Goal: Task Accomplishment & Management: Manage account settings

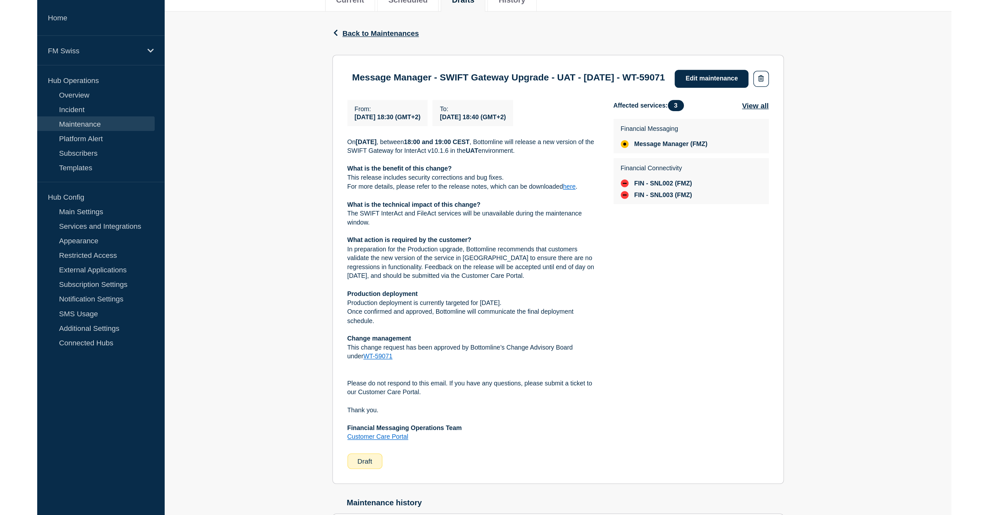
scroll to position [50, 0]
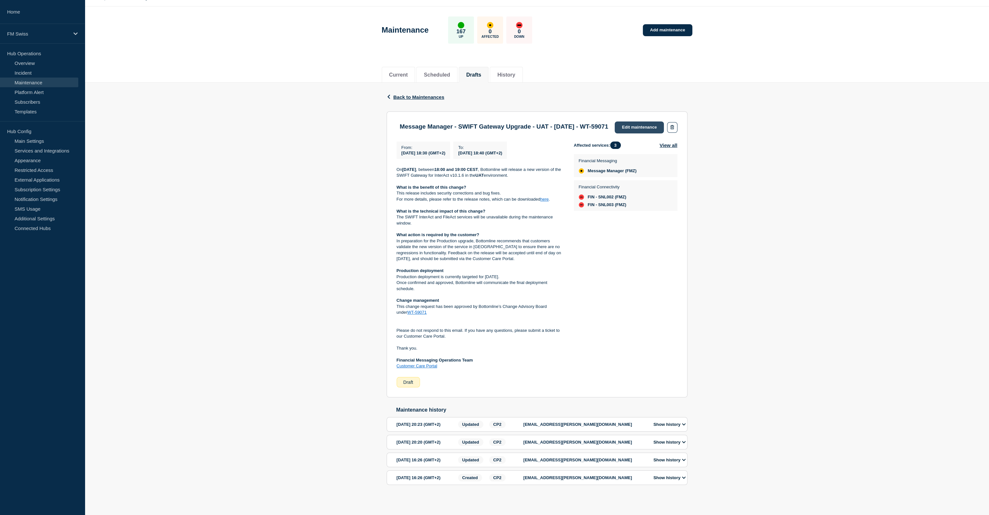
click at [613, 122] on link "Edit maintenance" at bounding box center [638, 128] width 49 height 12
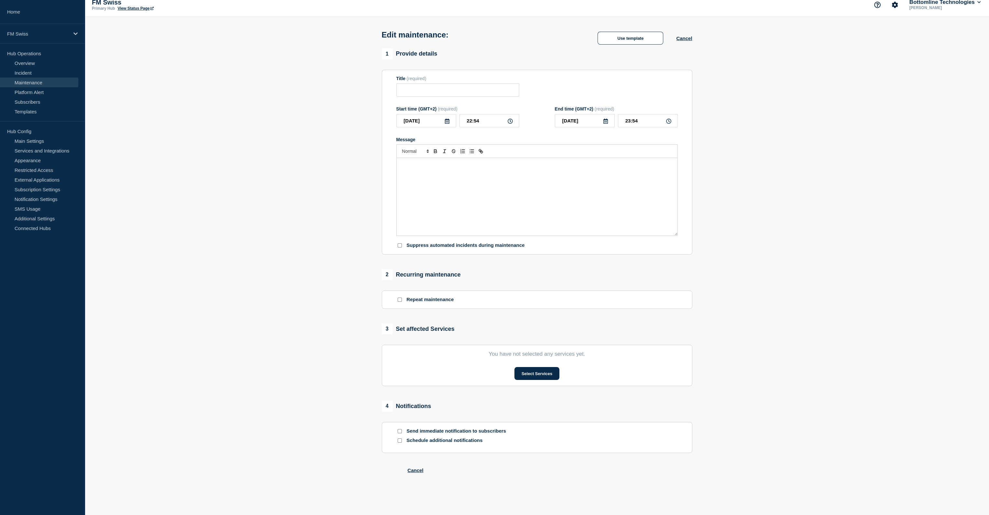
type input "Message Manager - SWIFT Gateway Upgrade - UAT - 12/SEP/2025 - WT-59071"
type input "2025-09-12"
type input "18:30"
type input "2025-09-12"
type input "18:40"
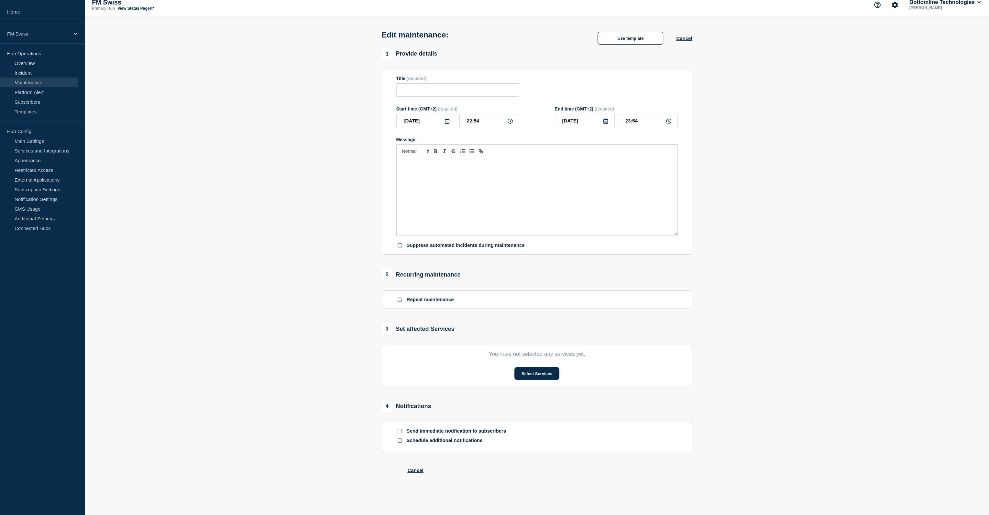
checkbox input "false"
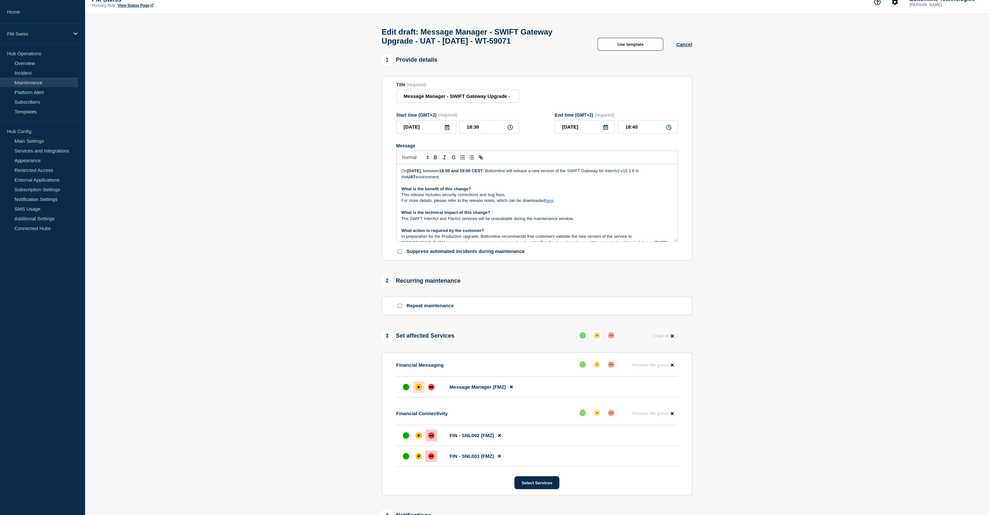
scroll to position [28, 0]
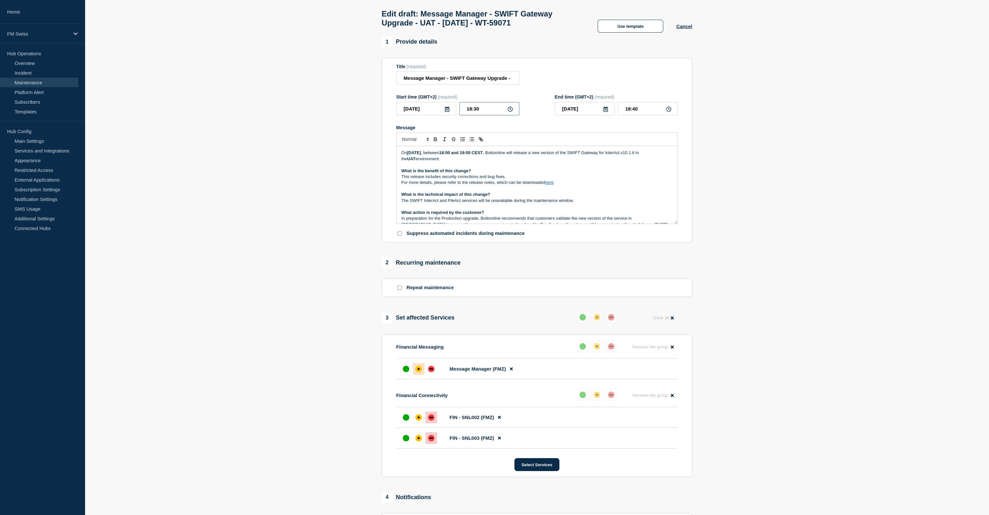
click at [477, 113] on input "18:30" at bounding box center [489, 108] width 60 height 13
type input "18:00"
type input "19:00"
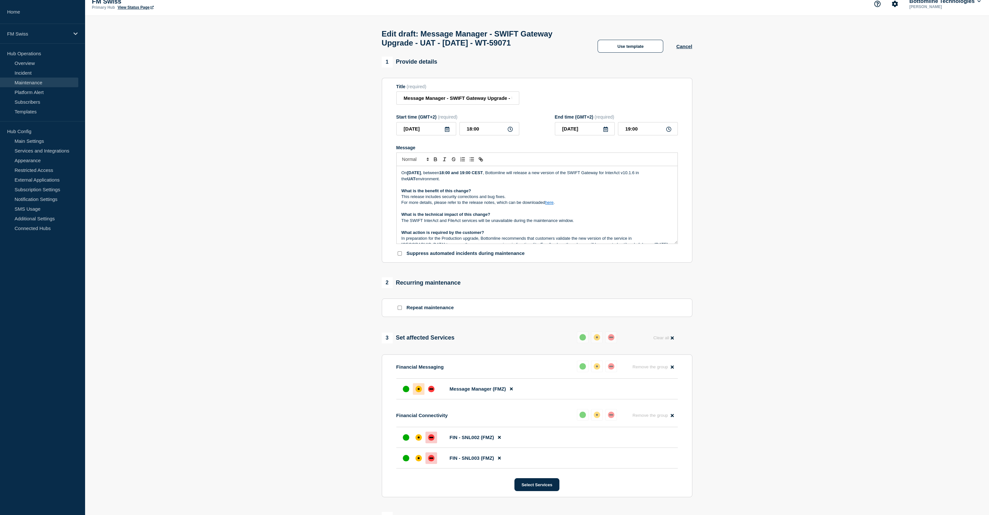
scroll to position [0, 0]
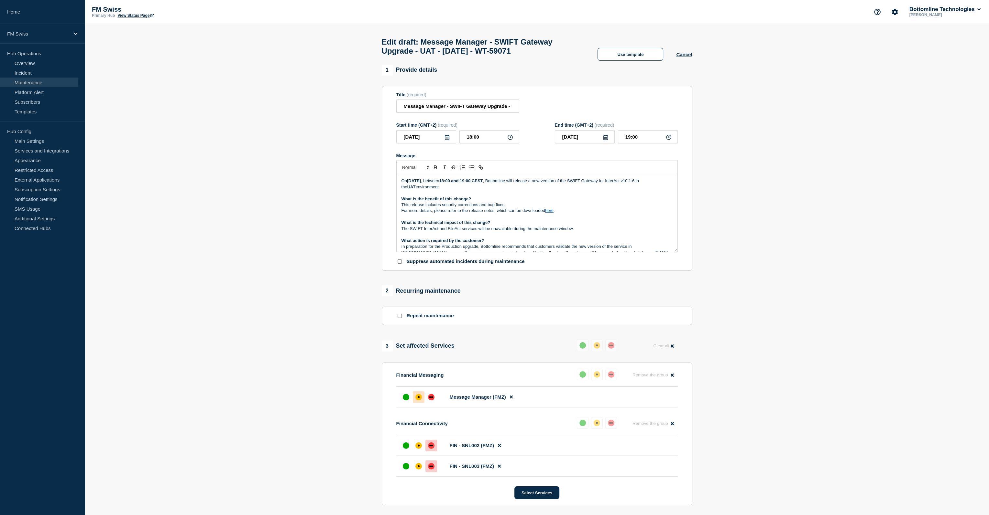
drag, startPoint x: 435, startPoint y: 185, endPoint x: 450, endPoint y: 192, distance: 17.5
click at [438, 201] on div "On Friday 12th September 2025 , between 18:00 and 19:00 CEST , Bottomline will …" at bounding box center [536, 213] width 281 height 78
click at [453, 190] on p "On Friday 12th September 2025 , between 18:00 and 19:00 CEST , Bottomline will …" at bounding box center [536, 184] width 271 height 12
click at [468, 196] on p "Message" at bounding box center [536, 193] width 271 height 6
click at [553, 213] on link "here" at bounding box center [549, 210] width 8 height 5
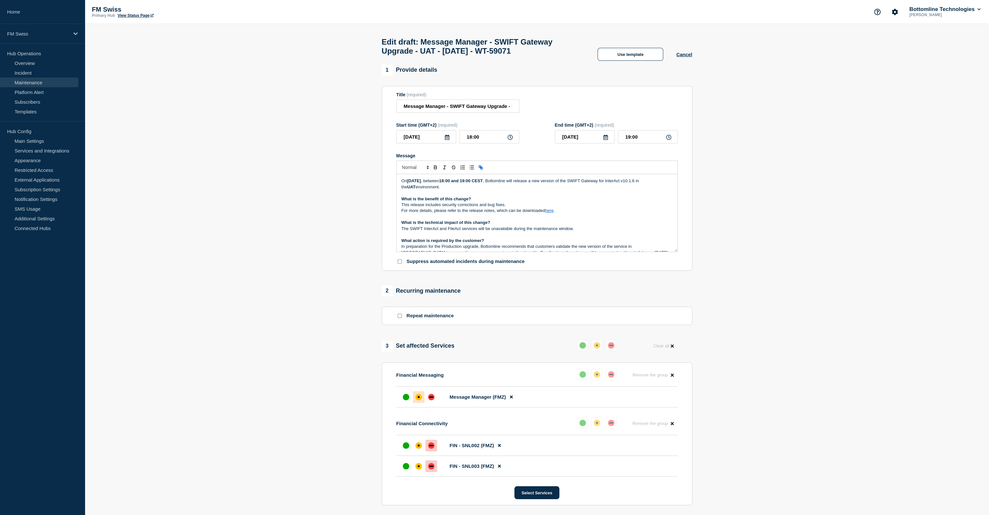
click at [548, 214] on p "For more details, please refer to the release notes, which can be downloaded he…" at bounding box center [536, 211] width 271 height 6
click at [553, 227] on link "https://bottomline.thruinc.net/Publishing/Link.aspx?LinkID=06563CN7S40JU" at bounding box center [534, 222] width 44 height 8
click at [49, 36] on p "FM Swiss" at bounding box center [38, 33] width 62 height 5
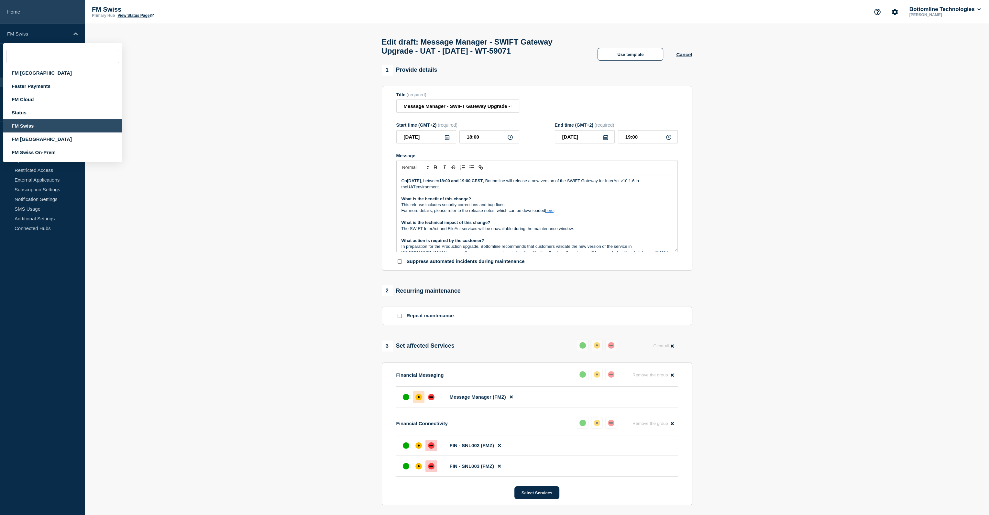
click at [15, 10] on link "Home" at bounding box center [42, 12] width 85 height 24
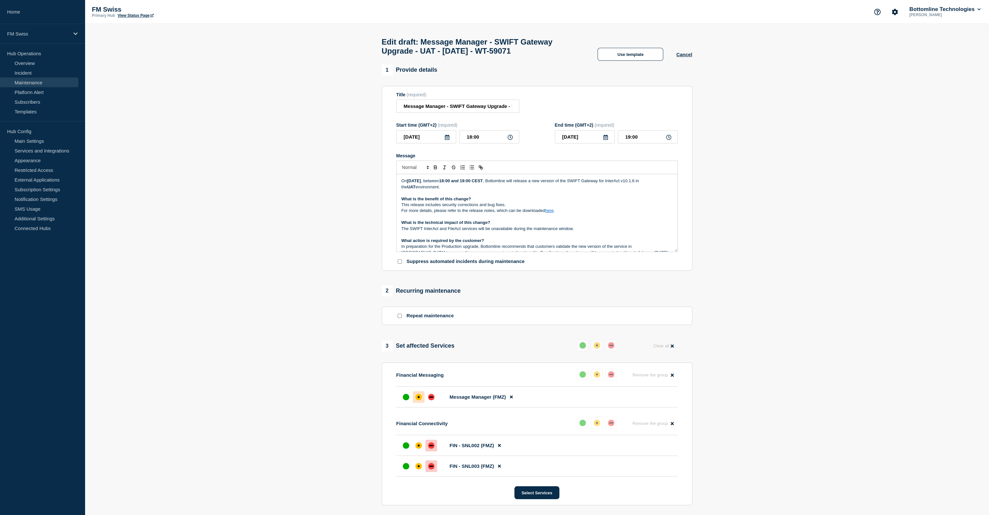
click at [459, 190] on p "On Friday 12th September 2025 , between 18:00 and 19:00 CEST , Bottomline will …" at bounding box center [536, 184] width 271 height 12
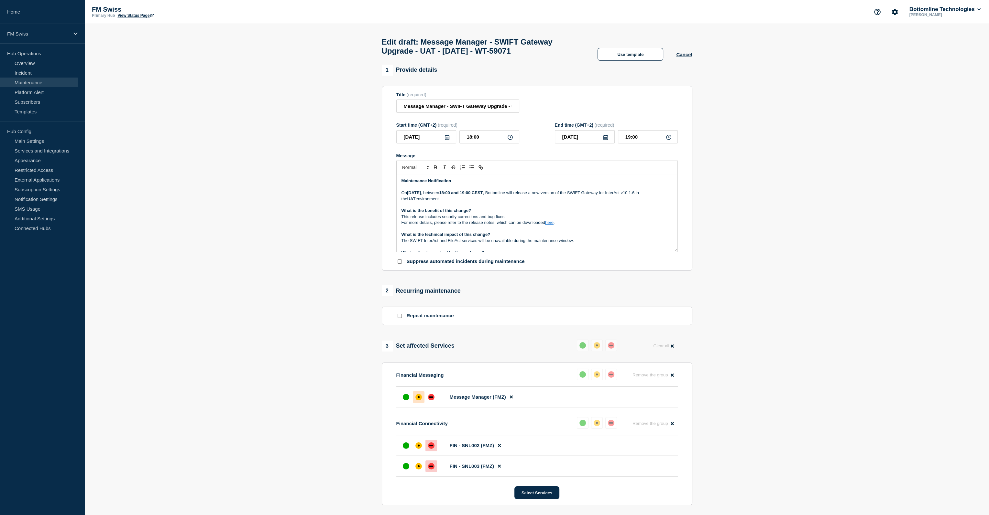
click at [549, 198] on p "On Friday 12th September 2025 , between 18:00 and 19:00 CEST , Bottomline will …" at bounding box center [536, 196] width 271 height 12
click at [553, 198] on p "On Friday 12th September 2025 , between 18:00 and 19:00 CEST , Bottomline will …" at bounding box center [536, 196] width 271 height 12
click at [554, 198] on p "On Friday 12th September 2025 , between 18:00 and 19:00 CEST , Bottomline will …" at bounding box center [536, 196] width 271 height 12
click at [447, 220] on p "This release includes security corrections and bug fixes." at bounding box center [536, 217] width 271 height 6
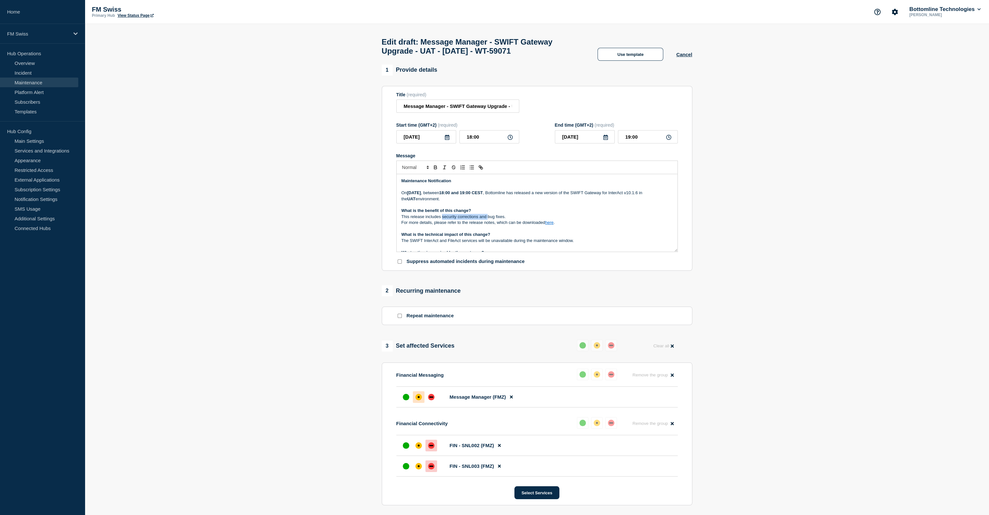
drag, startPoint x: 447, startPoint y: 222, endPoint x: 486, endPoint y: 219, distance: 38.6
click at [486, 219] on p "This release includes security corrections and bug fixes." at bounding box center [536, 217] width 271 height 6
click at [480, 238] on p "The SWIFT InterAct and FileAct services will be unavailable during the maintena…" at bounding box center [536, 235] width 271 height 6
drag, startPoint x: 480, startPoint y: 239, endPoint x: 486, endPoint y: 239, distance: 5.8
click at [486, 238] on p "The SWIFT InterAct and FileAct services will be unavailable during the maintena…" at bounding box center [536, 235] width 271 height 6
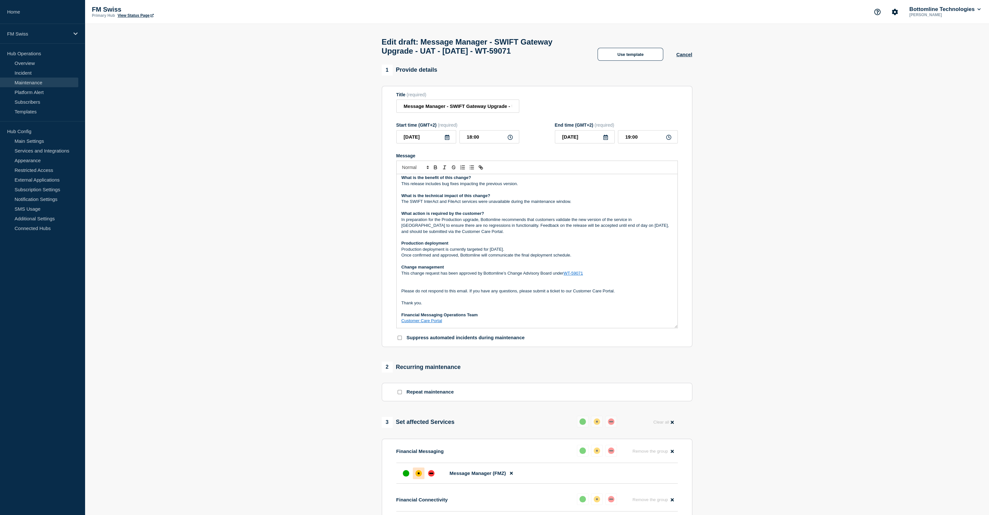
scroll to position [29, 0]
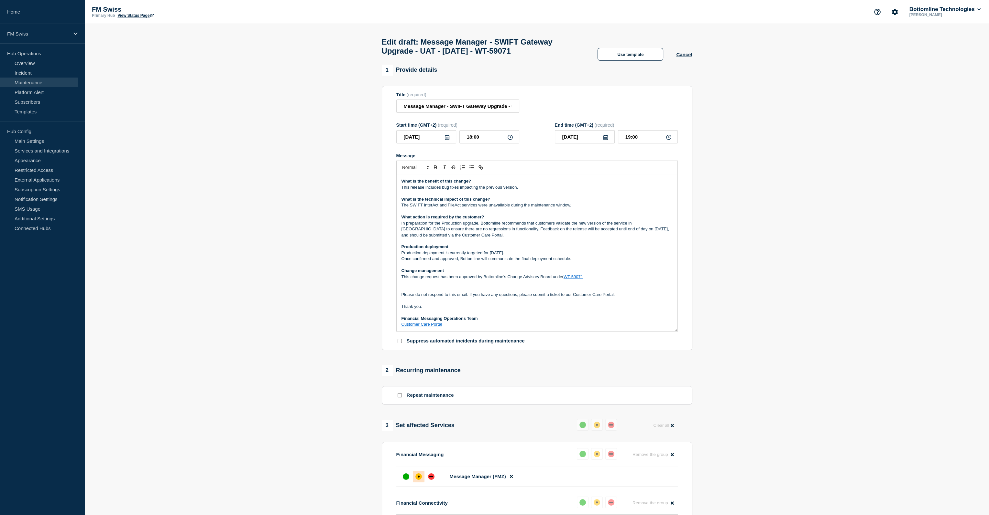
drag, startPoint x: 675, startPoint y: 255, endPoint x: 633, endPoint y: 292, distance: 55.7
click at [613, 335] on section "Title (required) Message Manager - SWIFT Gateway Upgrade - UAT - 12/SEP/2025 - …" at bounding box center [537, 218] width 310 height 265
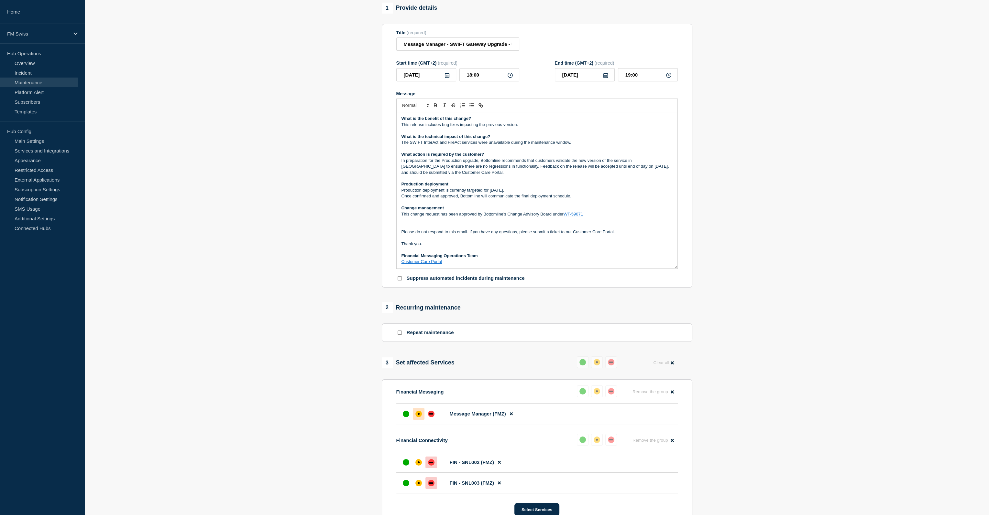
scroll to position [65, 0]
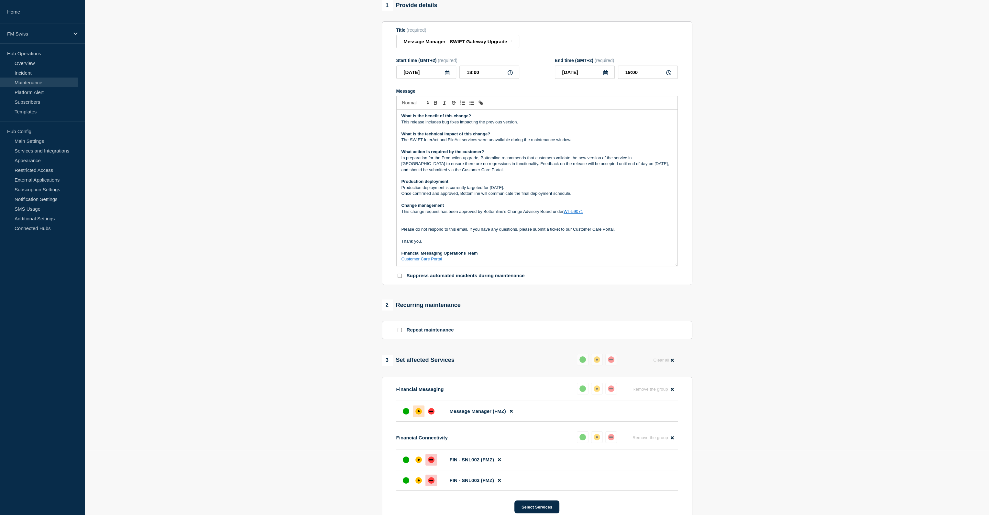
click at [573, 214] on link "WT-59071" at bounding box center [572, 211] width 19 height 5
click at [571, 184] on p "Production deployment" at bounding box center [536, 182] width 271 height 6
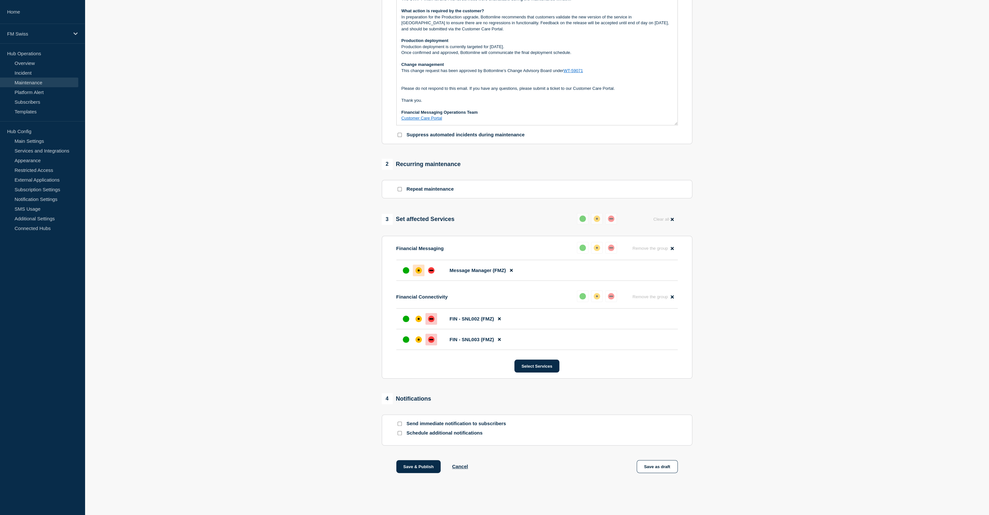
scroll to position [212, 0]
click at [613, 246] on button "Remove the group Remove" at bounding box center [652, 248] width 49 height 13
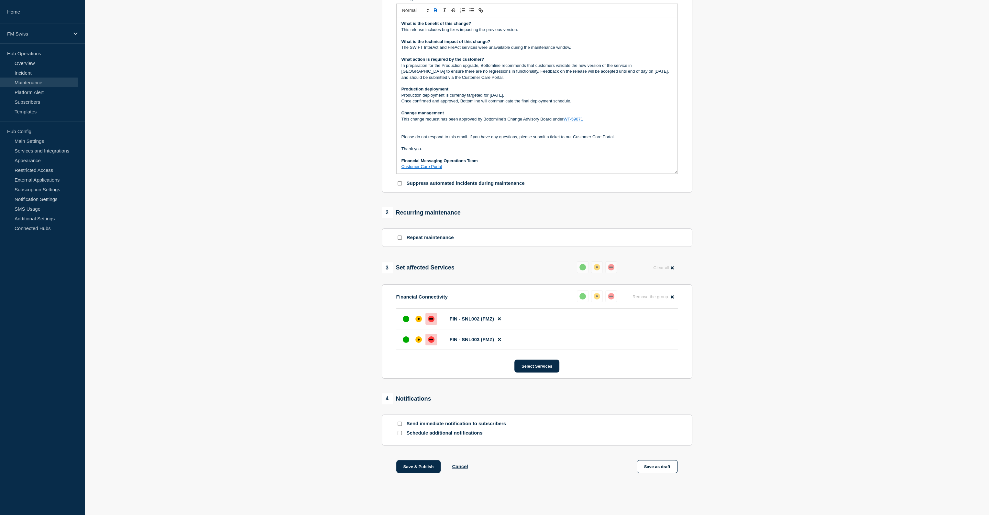
scroll to position [163, 0]
click at [471, 343] on p "Send immediate notification to subscribers" at bounding box center [458, 424] width 103 height 6
click at [470, 343] on p "Send immediate notification to subscribers" at bounding box center [458, 424] width 103 height 6
click at [400, 343] on input "Send immediate notification to subscribers" at bounding box center [399, 424] width 4 height 4
checkbox input "true"
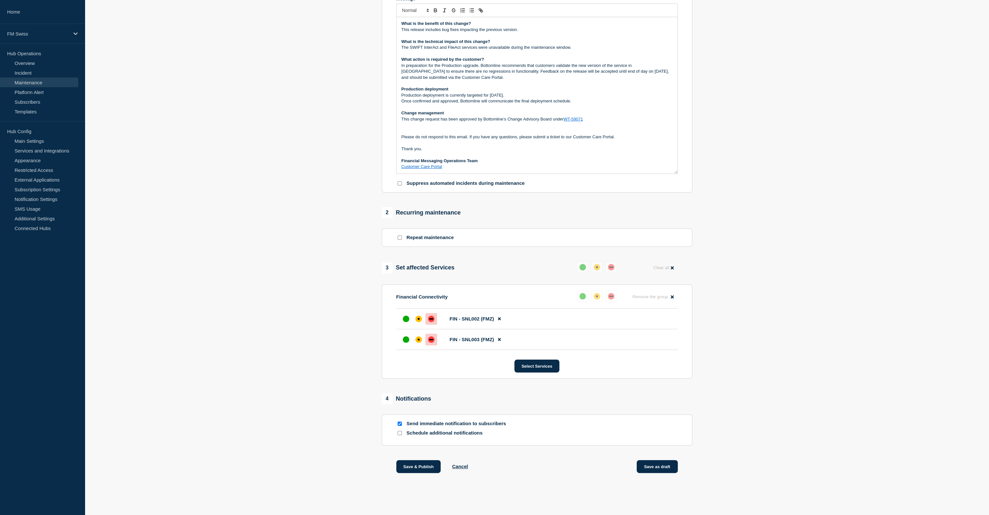
click at [613, 343] on button "Save as draft" at bounding box center [656, 467] width 41 height 13
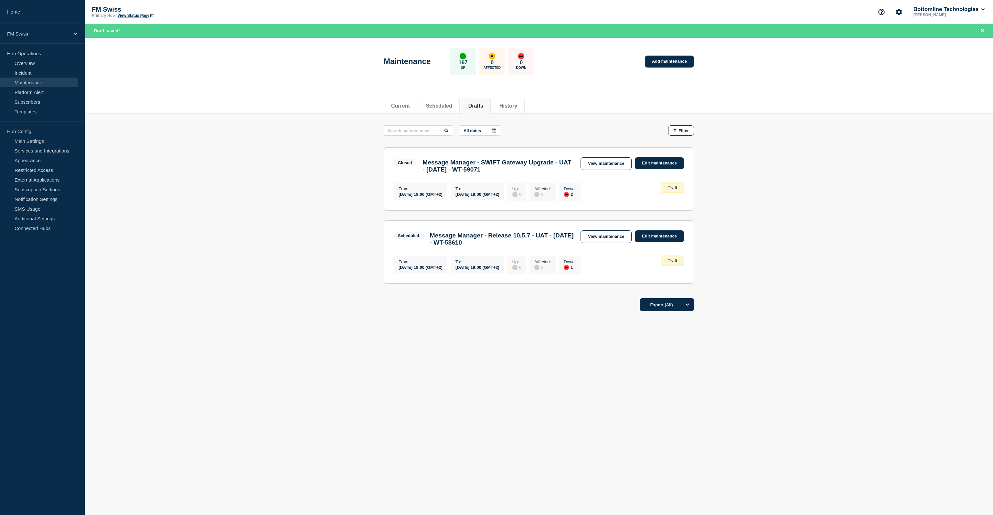
click at [508, 246] on h3 "Message Manager - Release 10.5.7 - UAT - 16/Sept/2025 - WT-58610" at bounding box center [502, 239] width 144 height 14
click at [613, 165] on link "View maintenance" at bounding box center [606, 163] width 51 height 13
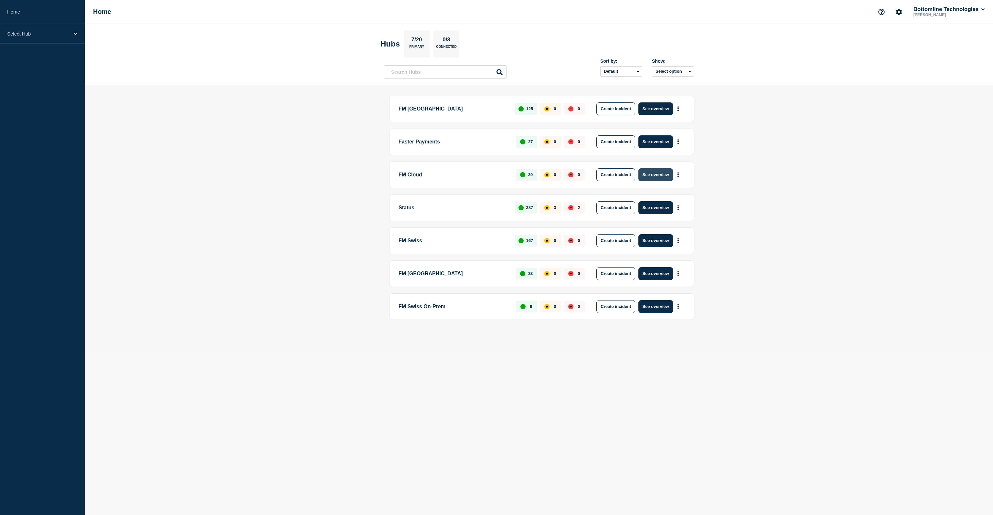
click at [662, 175] on button "See overview" at bounding box center [656, 174] width 34 height 13
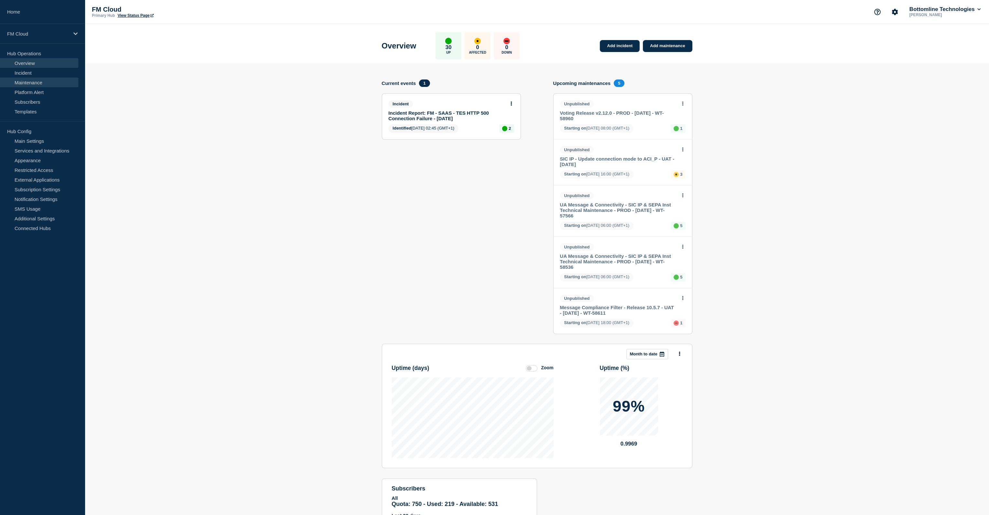
click at [34, 84] on link "Maintenance" at bounding box center [39, 83] width 78 height 10
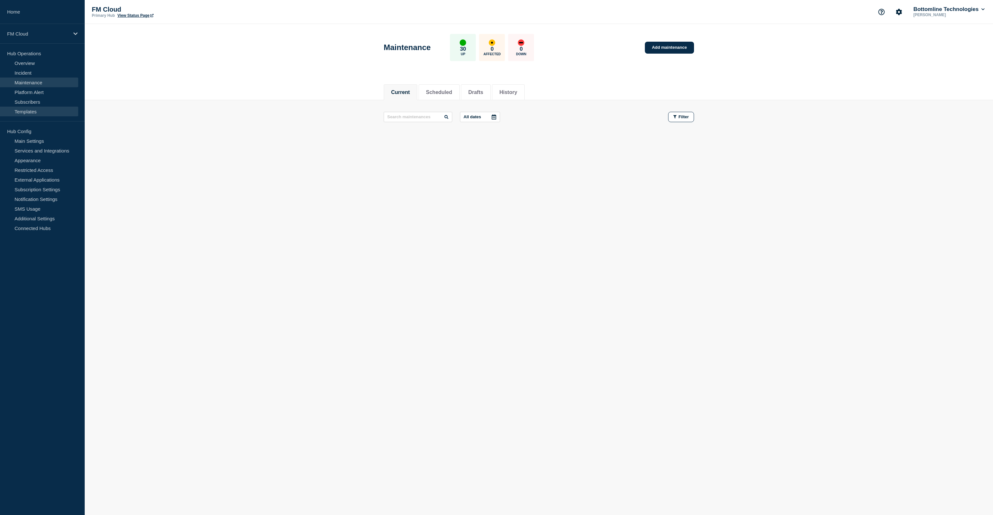
click at [33, 111] on link "Templates" at bounding box center [39, 112] width 78 height 10
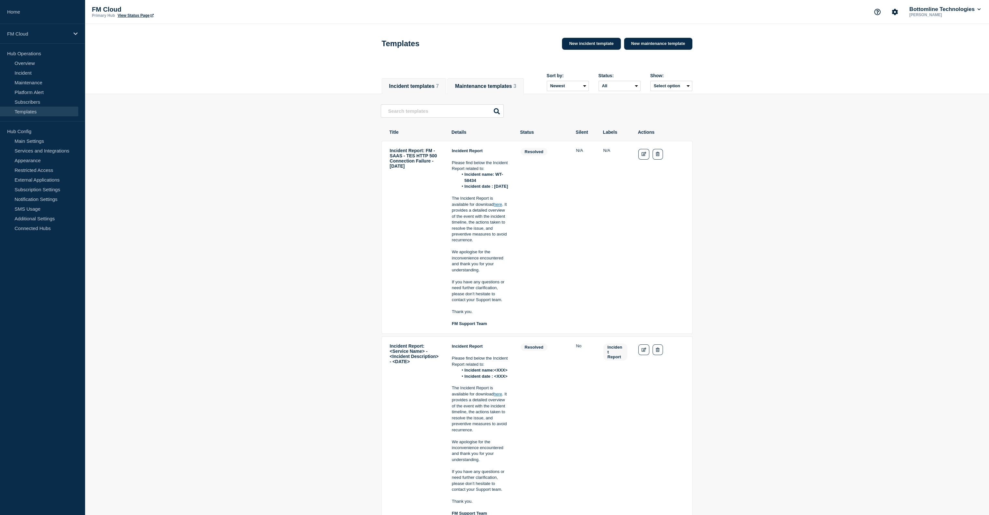
click at [498, 83] on button "Maintenance templates 3" at bounding box center [485, 86] width 61 height 6
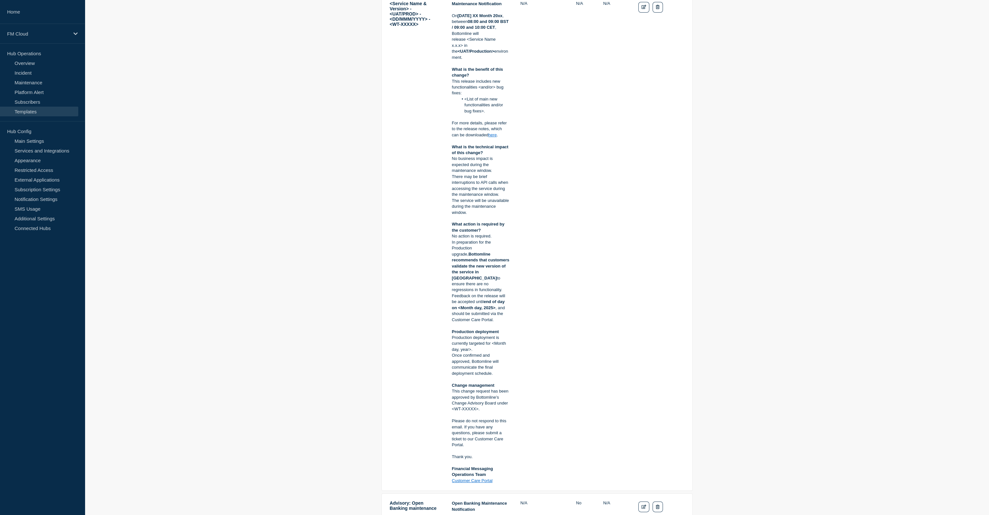
scroll to position [97, 0]
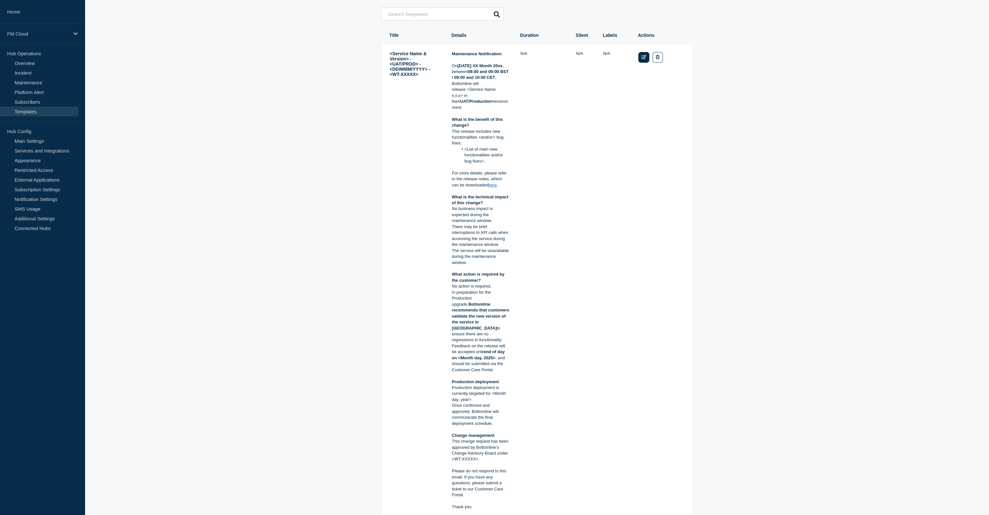
click at [646, 60] on link "Edit" at bounding box center [643, 57] width 11 height 11
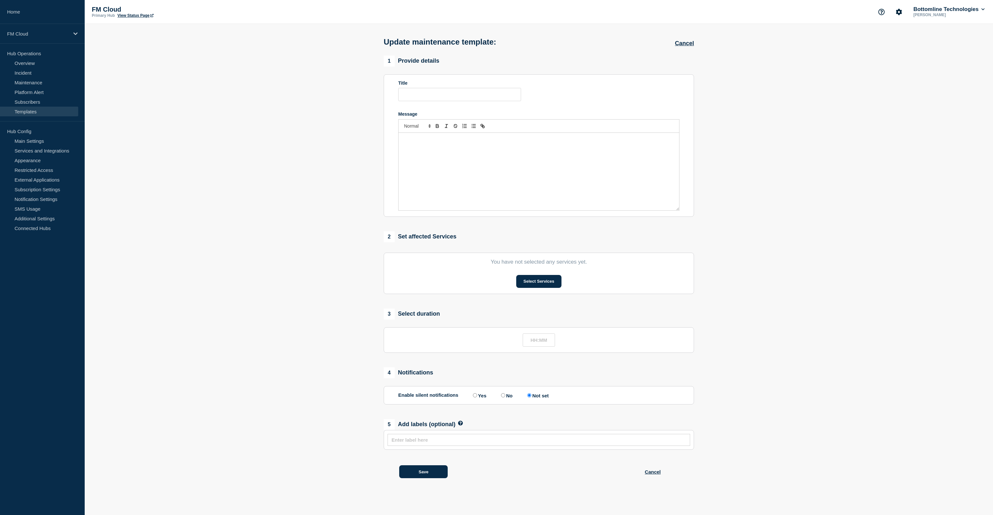
type input "<Service Name & Version> - <UAT/PROD> - <DD/MMM/YYYY> - <WT-XXXXX>"
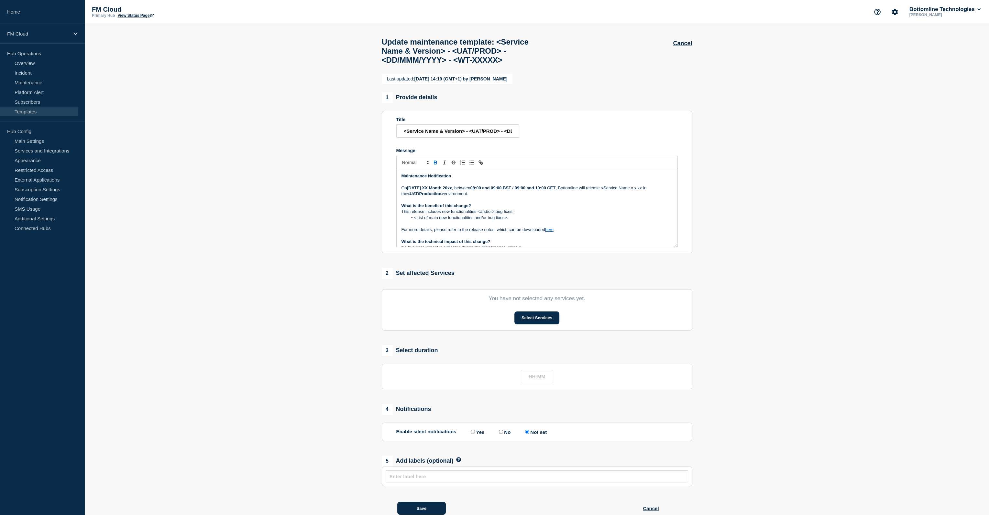
click at [429, 179] on strong "Maintenance Notification" at bounding box center [426, 176] width 50 height 5
copy strong "Maintenance Notification"
click at [471, 221] on li "<List of main new functionalities and/or bug fixes>." at bounding box center [539, 218] width 265 height 6
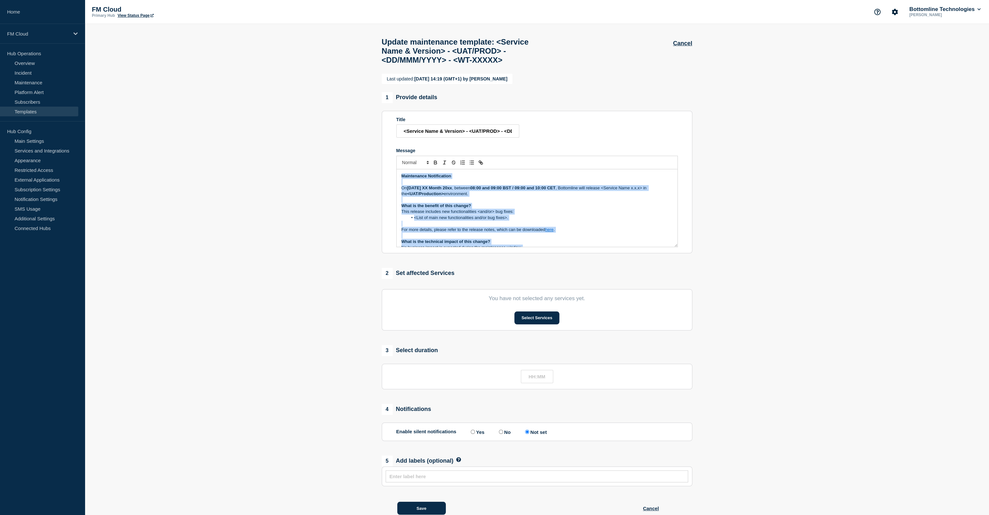
copy div "Maintenance Notification On Tuesday XX Month 20xx , between 08:00 and 09:00 BST…"
click at [493, 197] on p "On Tuesday XX Month 20xx , between 08:00 and 09:00 BST / 09:00 and 10:00 CET , …" at bounding box center [536, 191] width 271 height 12
copy div "Maintenance Notification On Tuesday XX Month 20xx , between 08:00 and 09:00 BST…"
click at [457, 197] on p "On Tuesday XX Month 20xx , between 08:00 and 09:00 BST / 09:00 and 10:00 CET , …" at bounding box center [536, 191] width 271 height 12
copy div "Maintenance Notification On Tuesday XX Month 20xx , between 08:00 and 09:00 BST…"
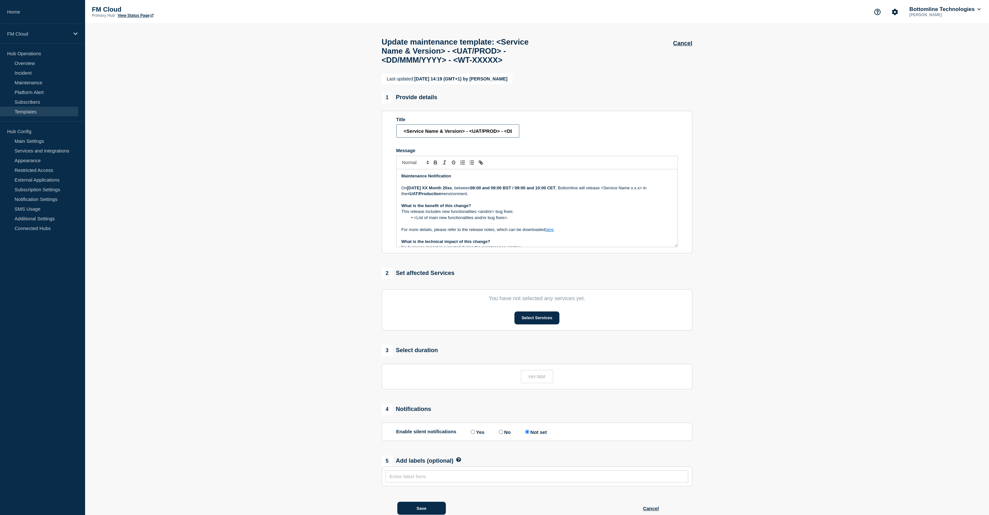
click at [454, 138] on input "<Service Name & Version> - <UAT/PROD> - <DD/MMM/YYYY> - <WT-XXXXX>" at bounding box center [457, 131] width 123 height 13
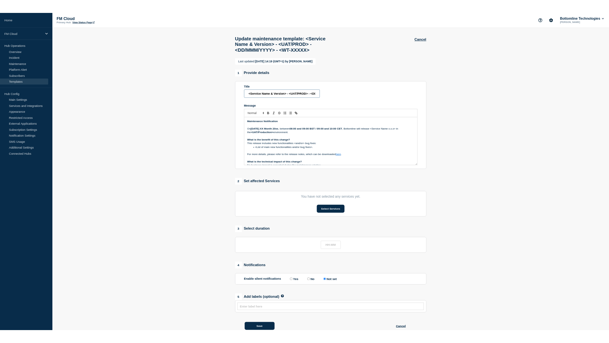
scroll to position [32, 0]
